Goal: Obtain resource: Obtain resource

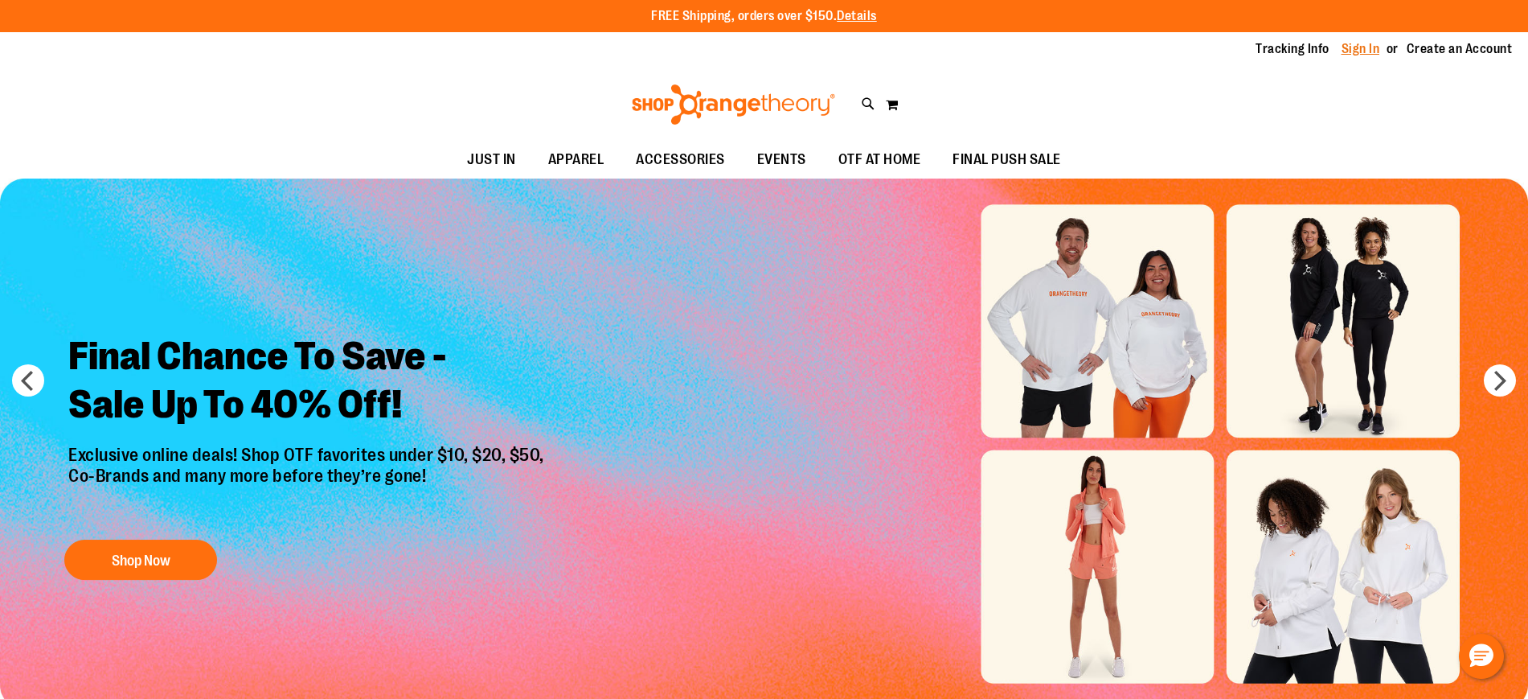
click at [1363, 48] on link "Sign In" at bounding box center [1361, 49] width 39 height 18
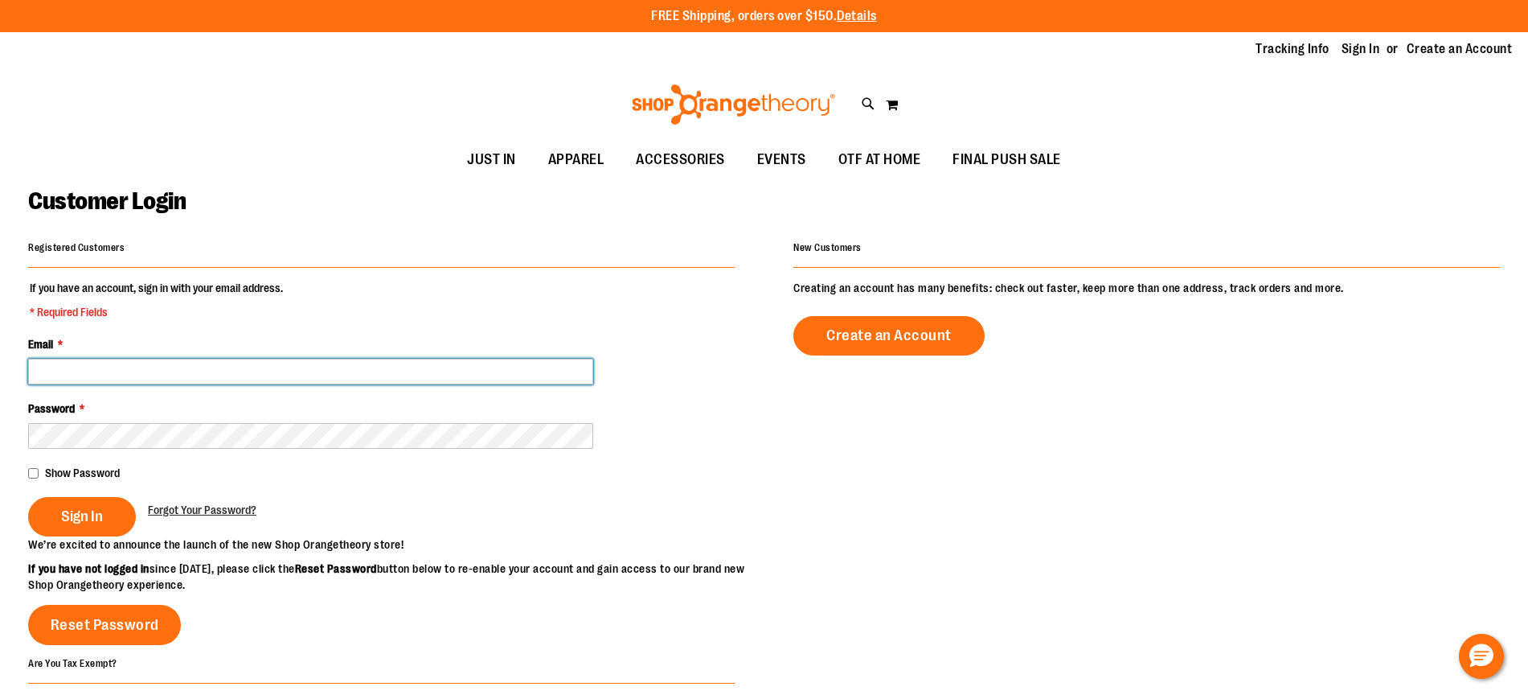
click at [248, 363] on input "Email *" at bounding box center [310, 372] width 565 height 26
type input "**********"
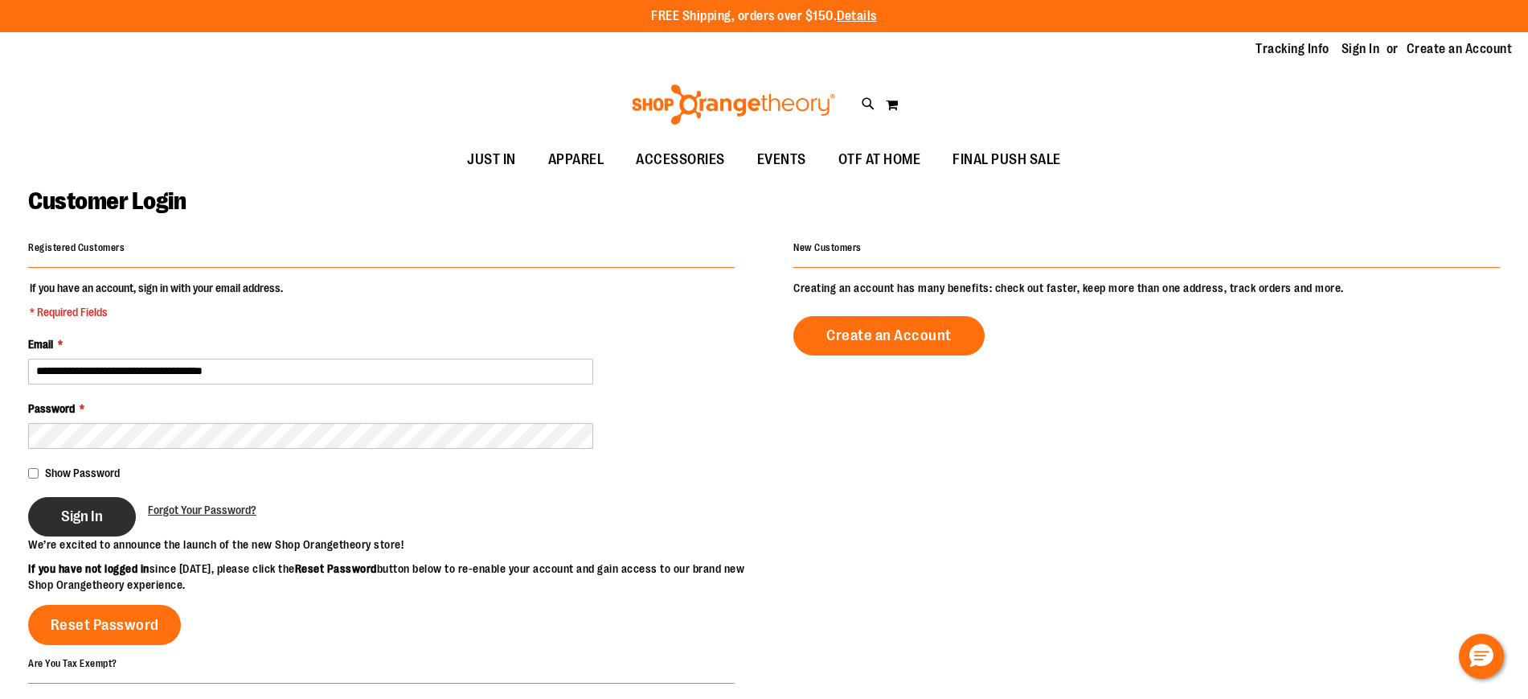
click at [88, 508] on span "Sign In" at bounding box center [82, 516] width 42 height 18
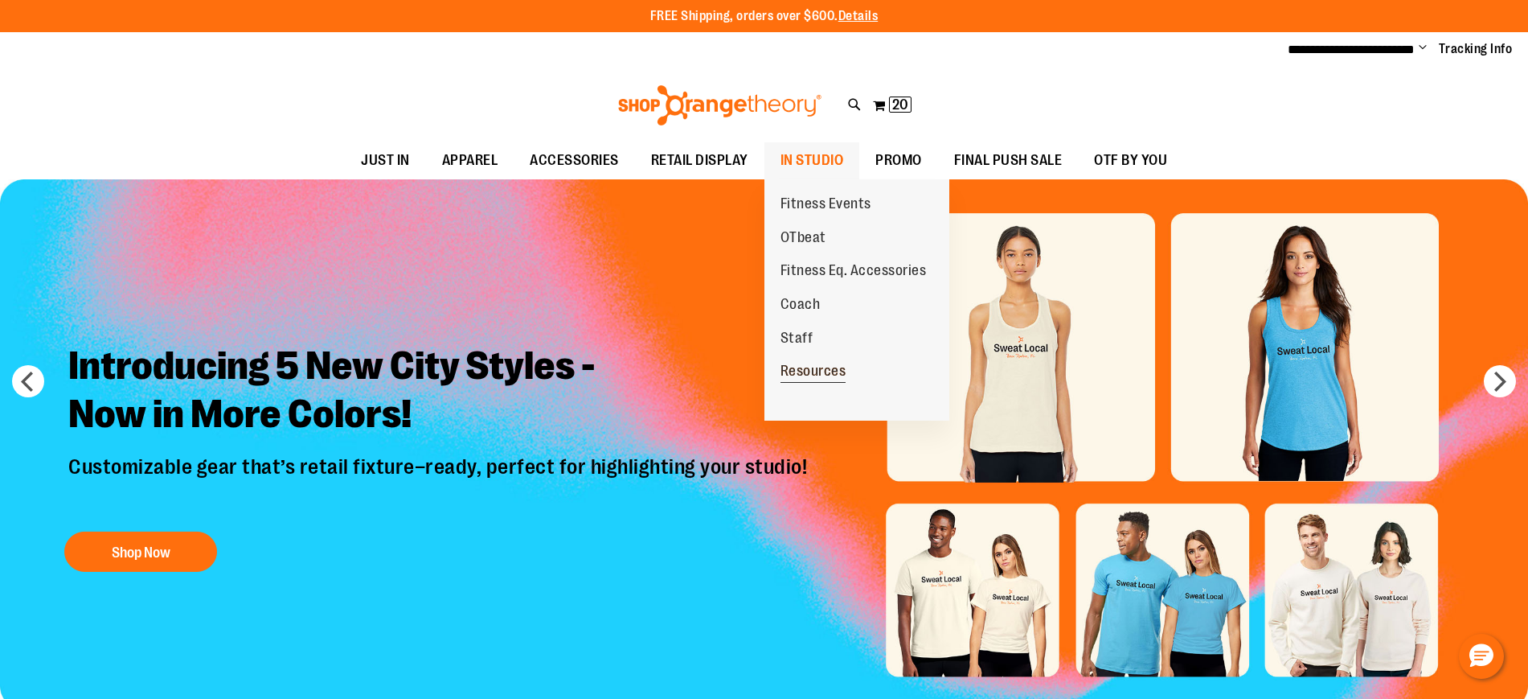
click at [816, 366] on span "Resources" at bounding box center [814, 373] width 66 height 20
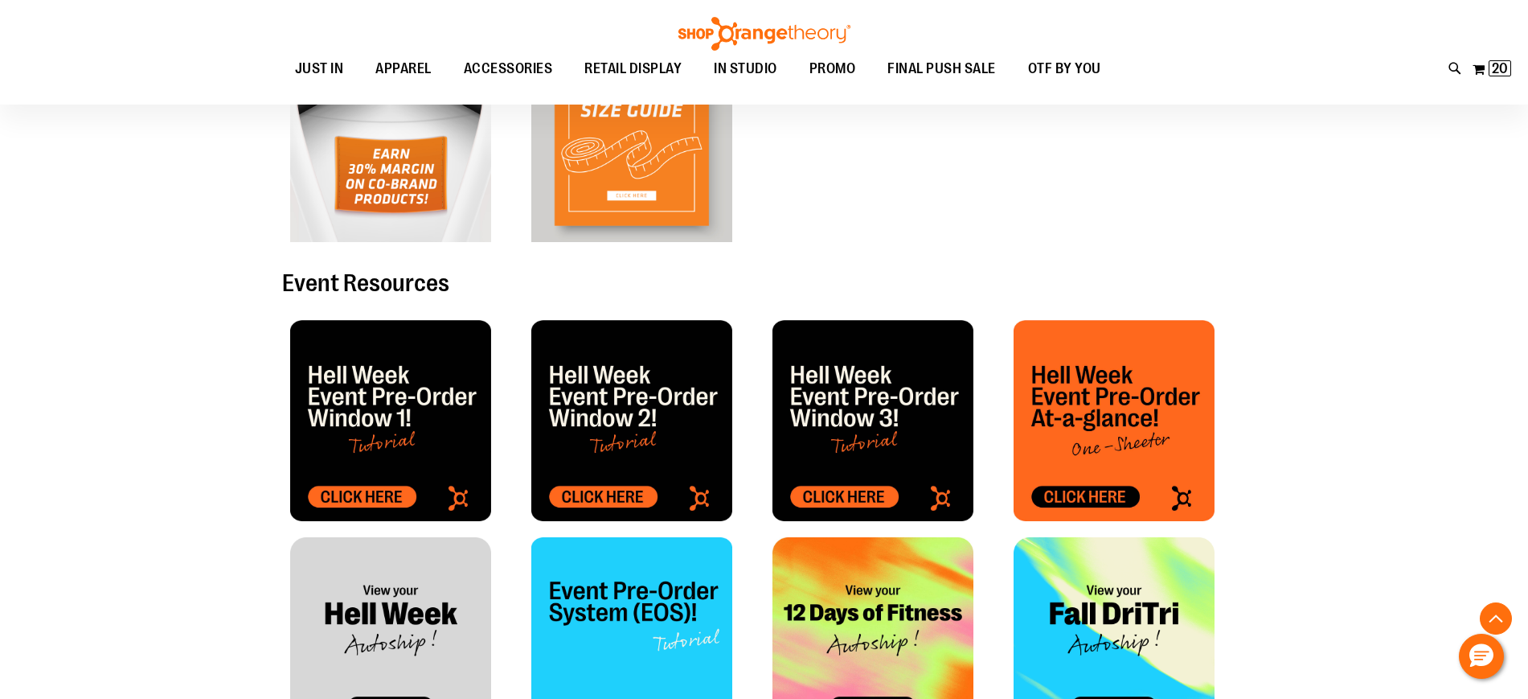
scroll to position [472, 0]
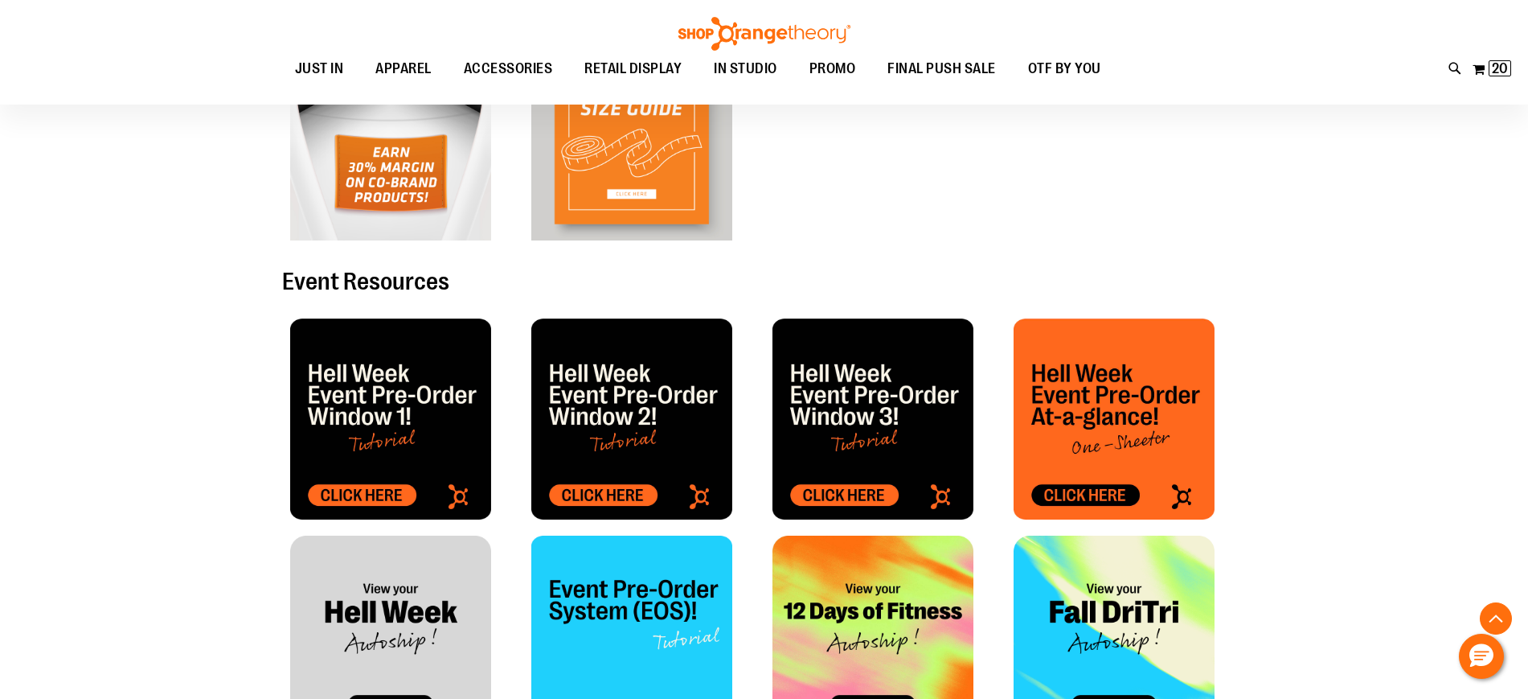
click at [366, 457] on img at bounding box center [390, 418] width 201 height 201
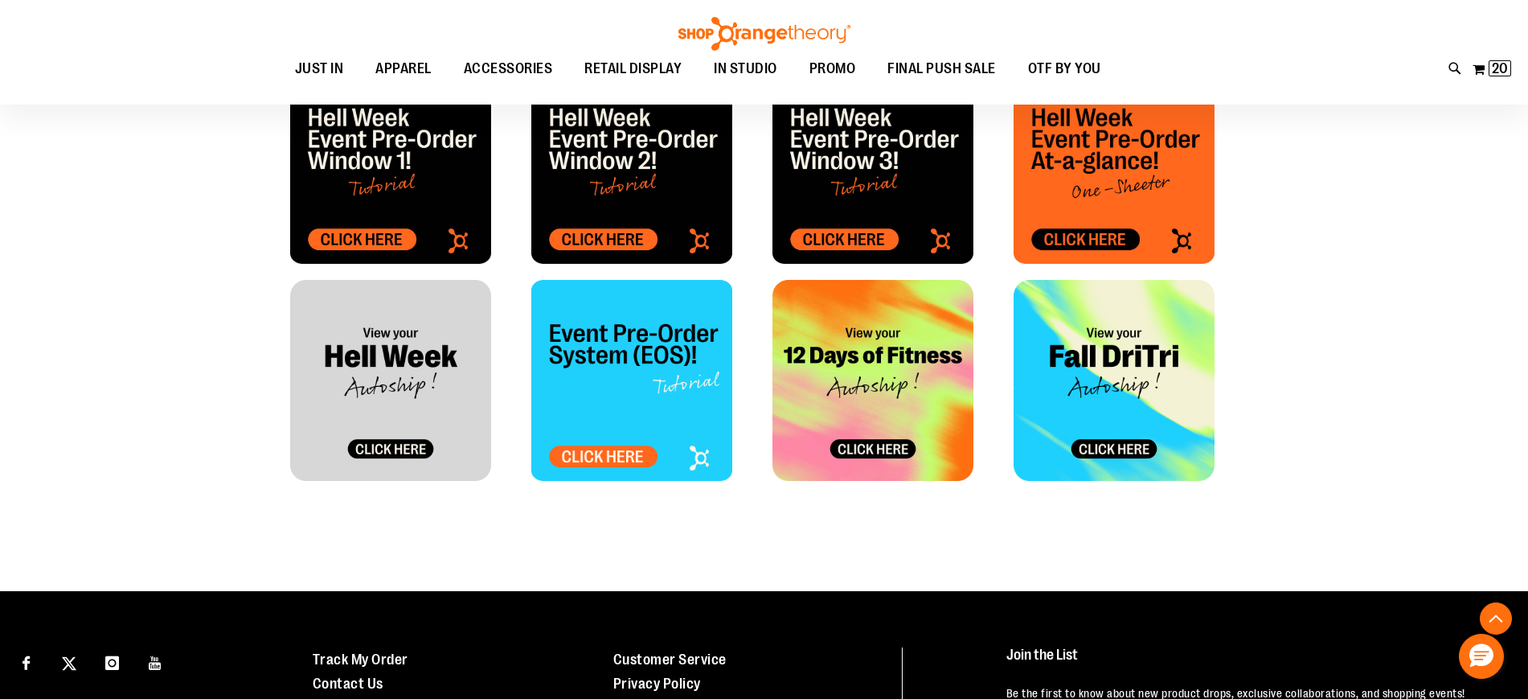
scroll to position [729, 0]
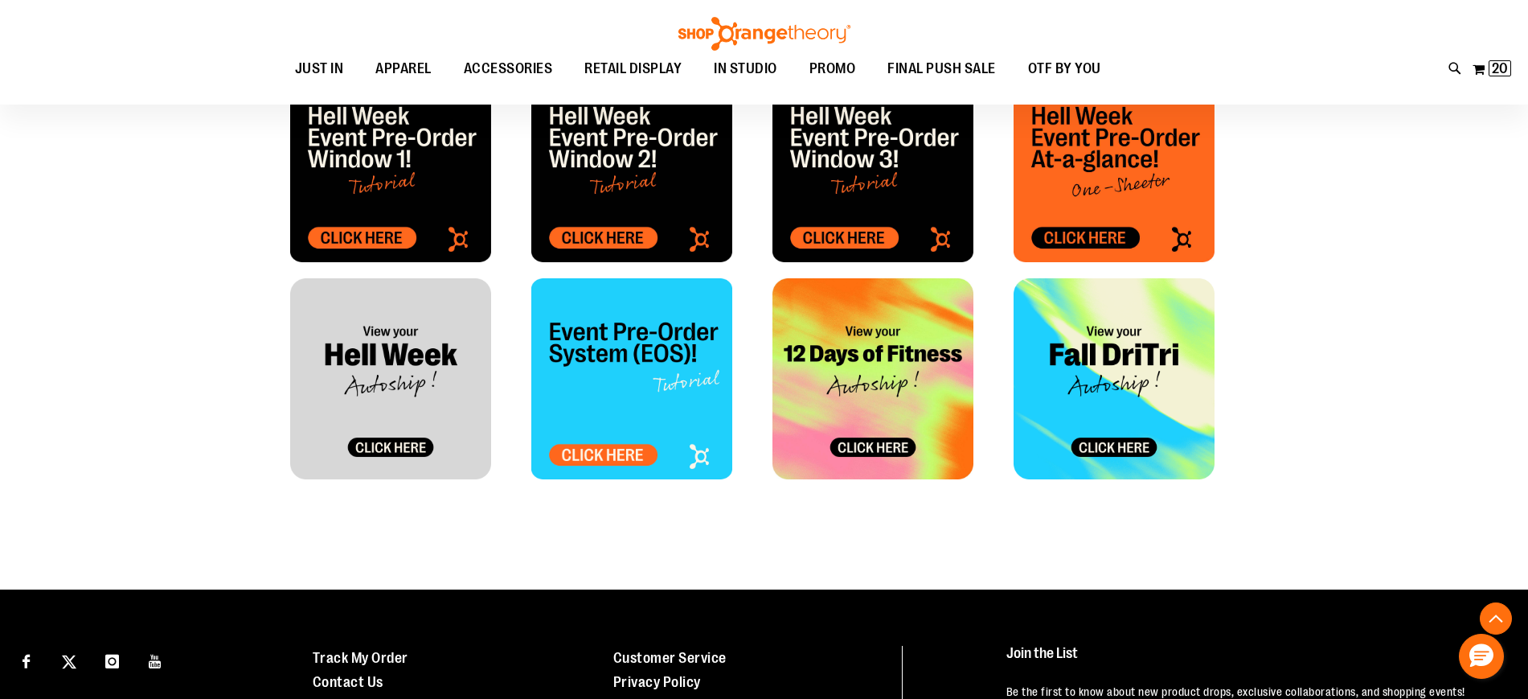
click at [390, 394] on img at bounding box center [390, 378] width 201 height 201
click at [618, 408] on img at bounding box center [631, 378] width 201 height 201
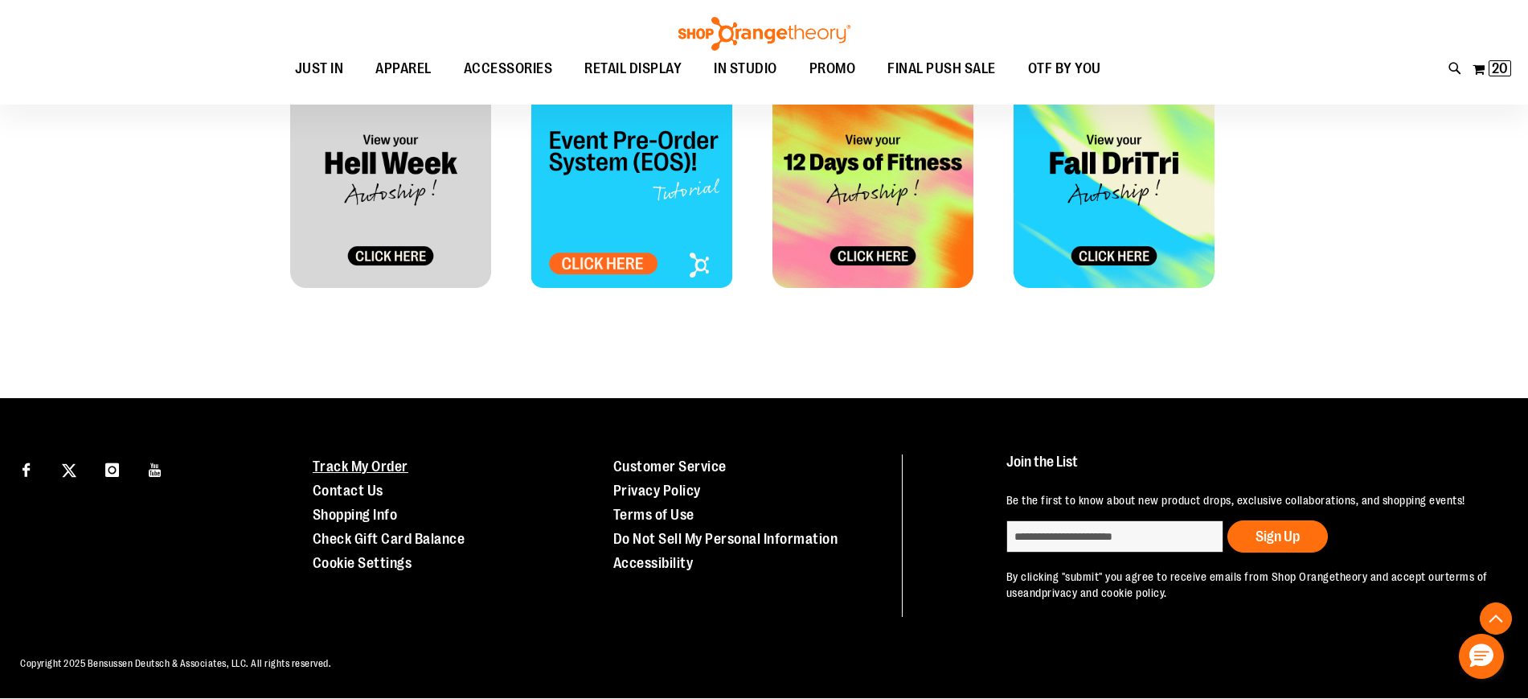
scroll to position [0, 0]
